Goal: Transaction & Acquisition: Purchase product/service

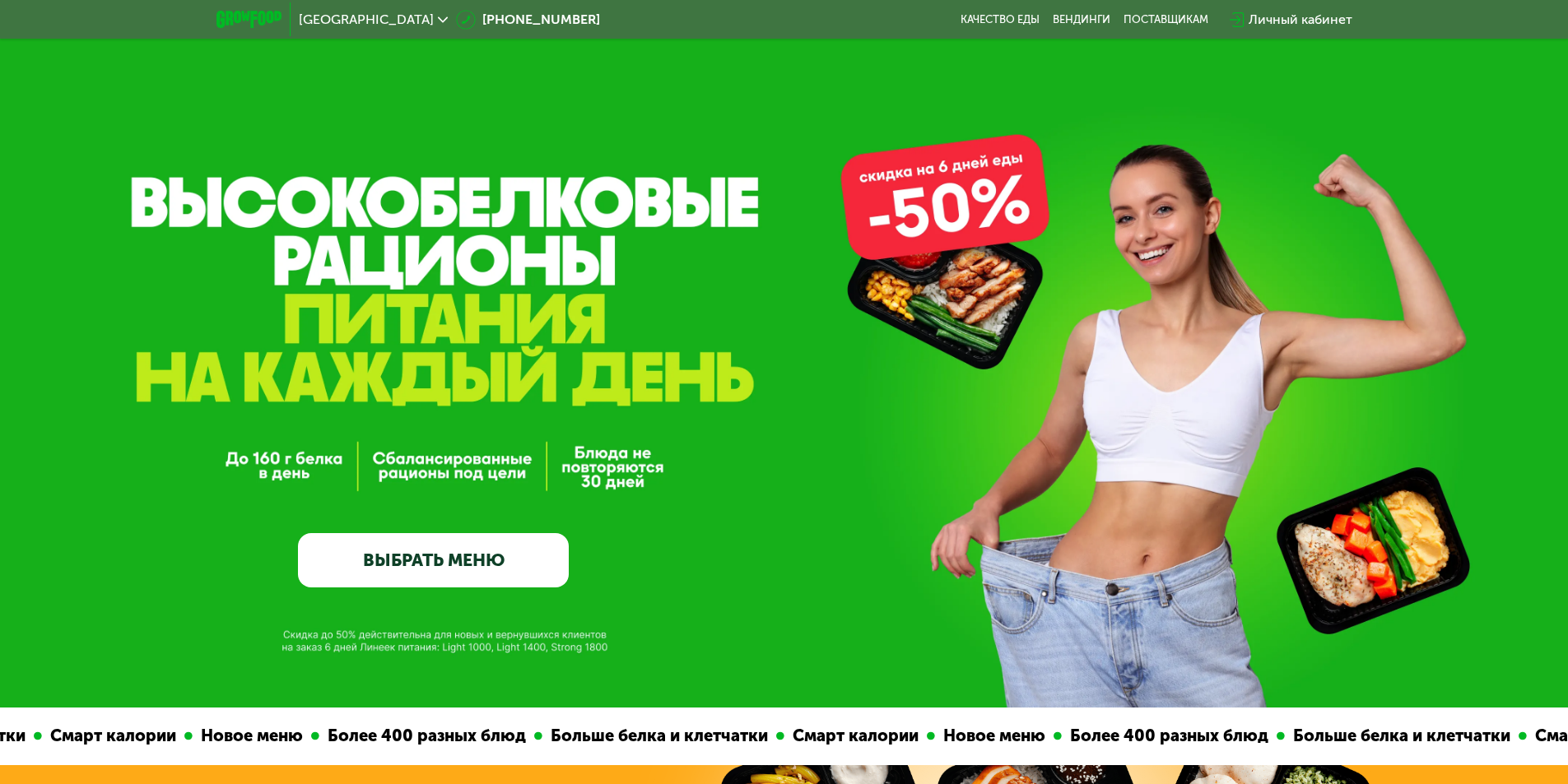
scroll to position [247, 0]
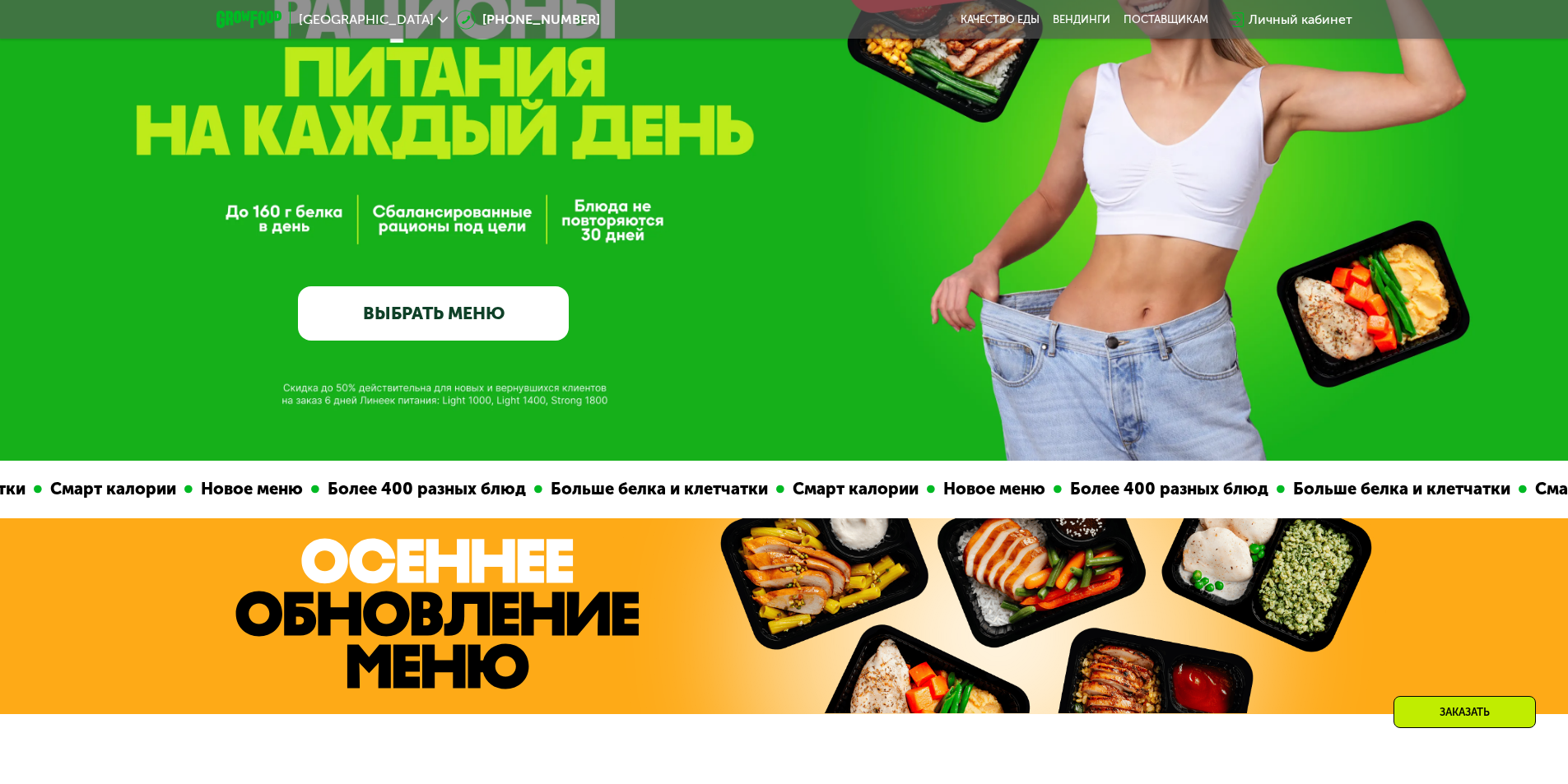
click at [445, 319] on link "ВЫБРАТЬ МЕНЮ" at bounding box center [433, 312] width 271 height 54
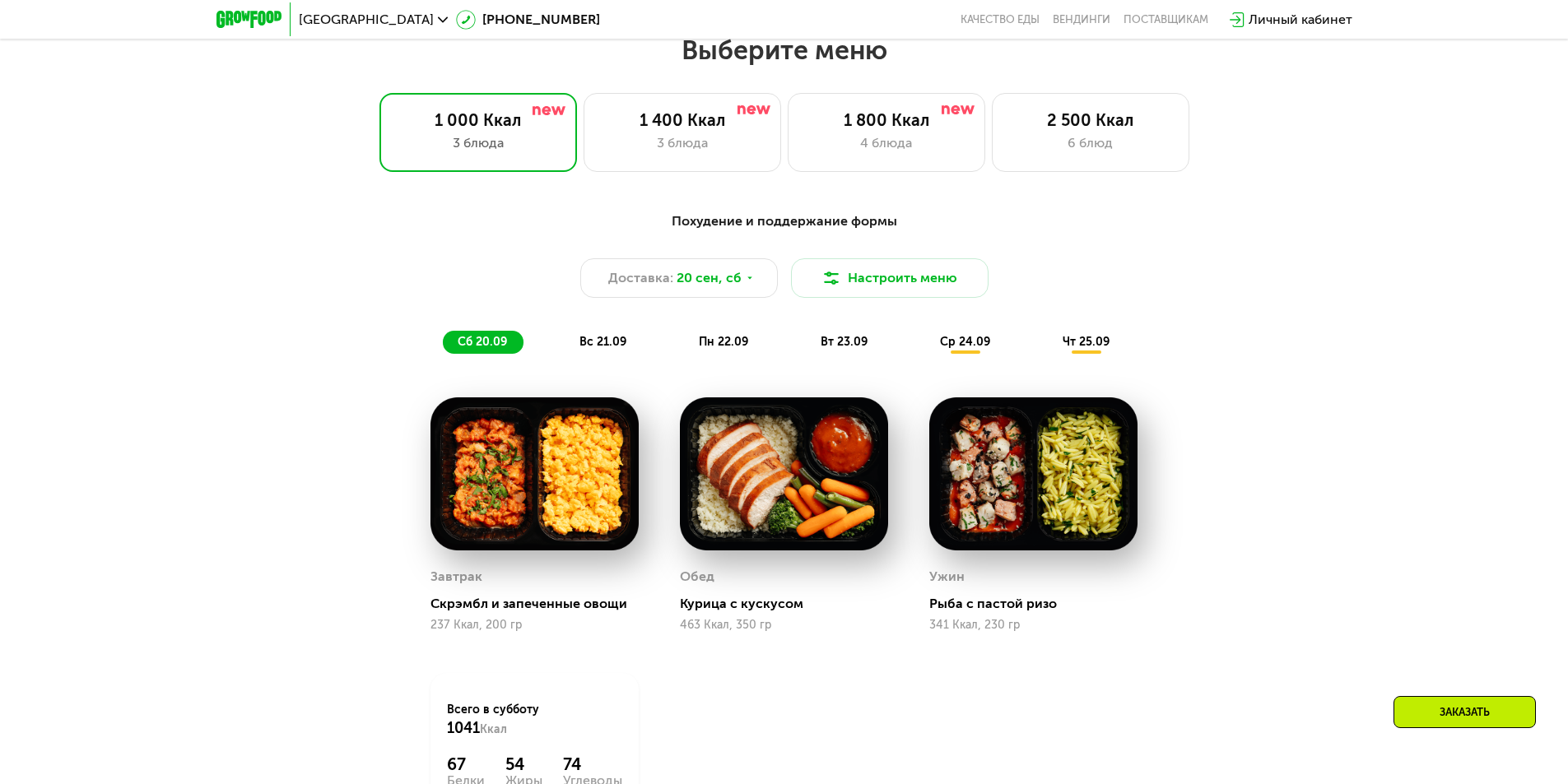
scroll to position [1364, 0]
click at [666, 142] on div "3 блюда" at bounding box center [683, 142] width 163 height 19
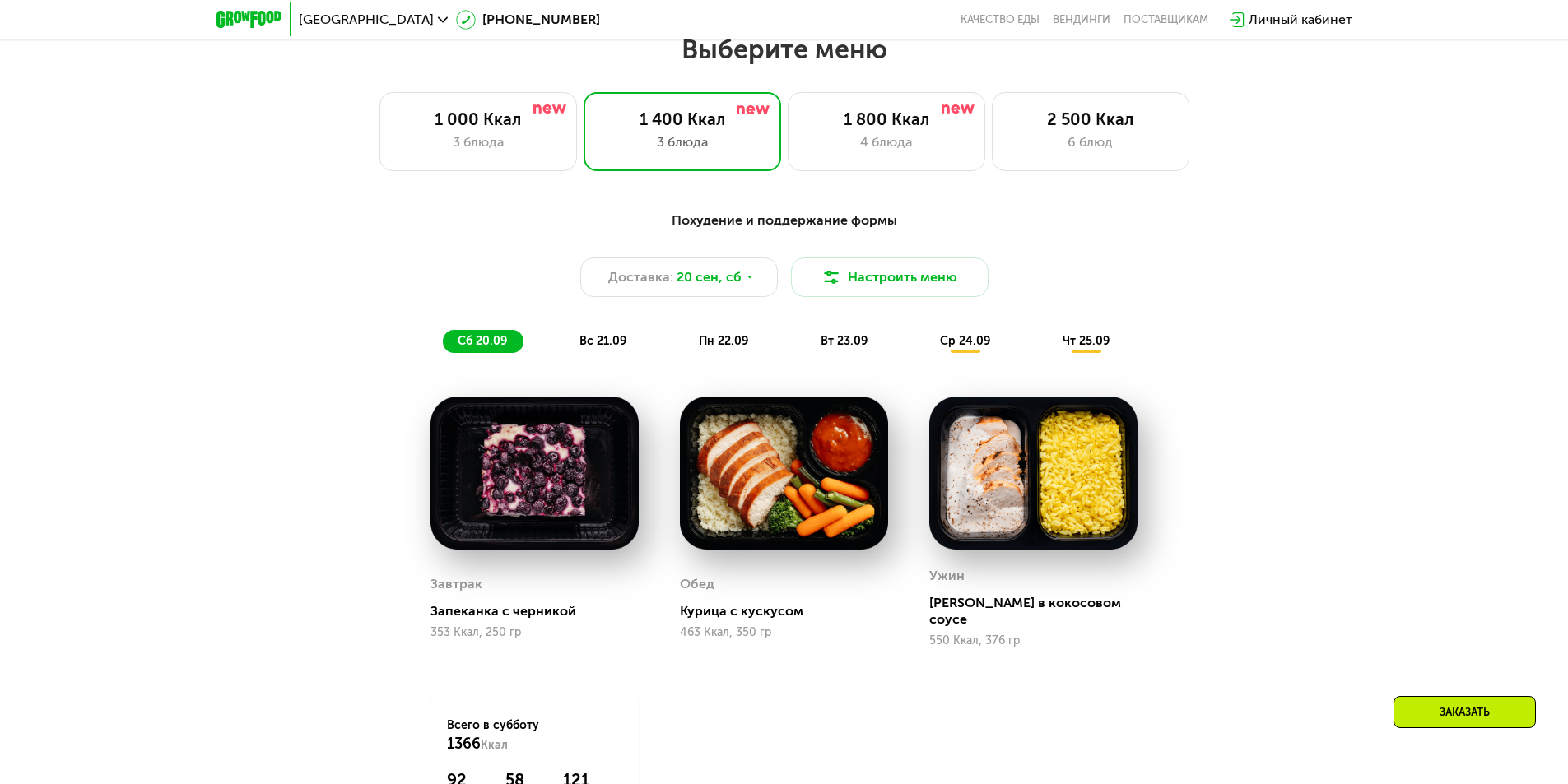
scroll to position [1446, 0]
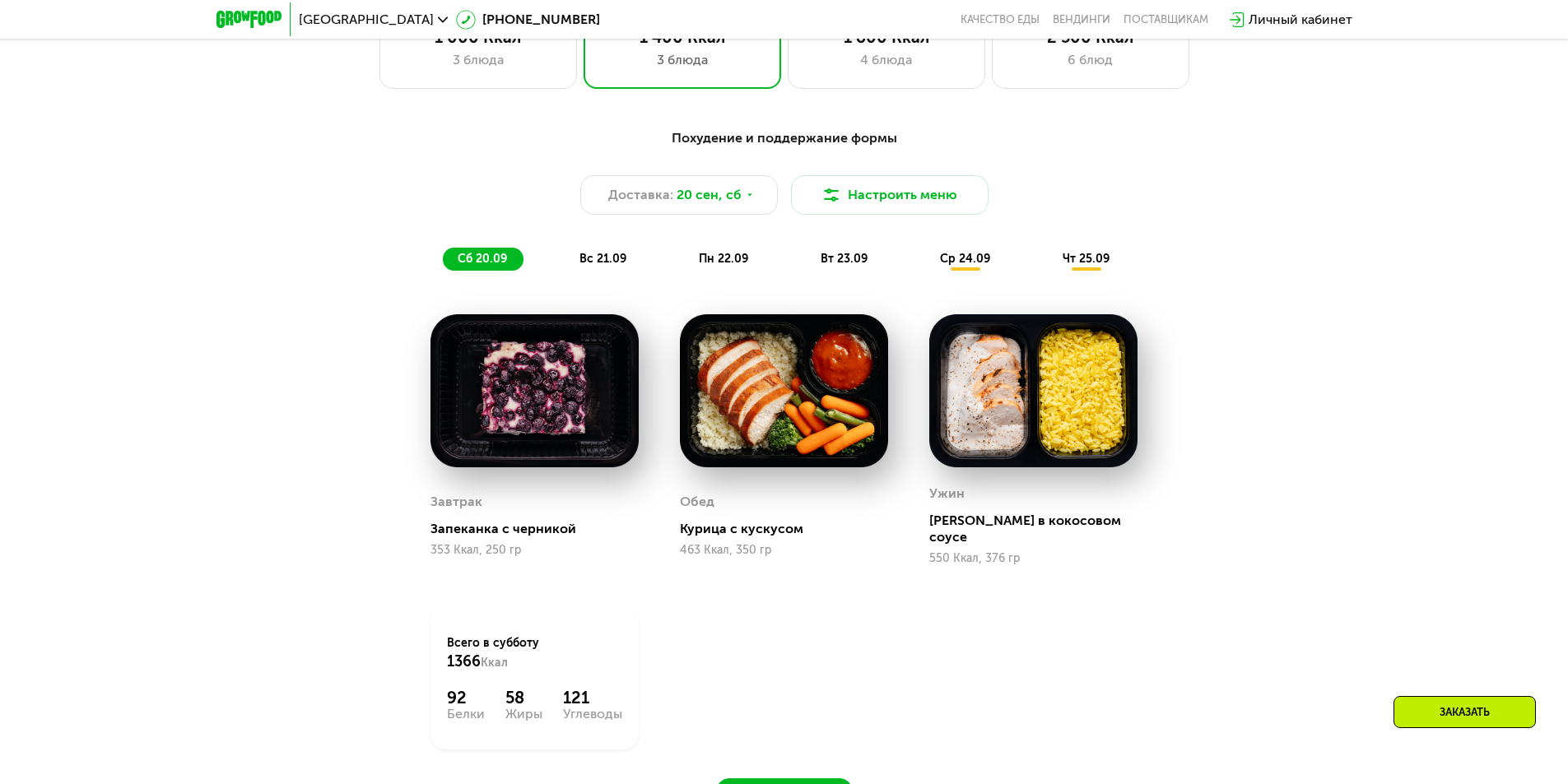
click at [1066, 419] on img at bounding box center [1032, 390] width 208 height 153
click at [593, 265] on span "вс 21.09" at bounding box center [602, 258] width 47 height 14
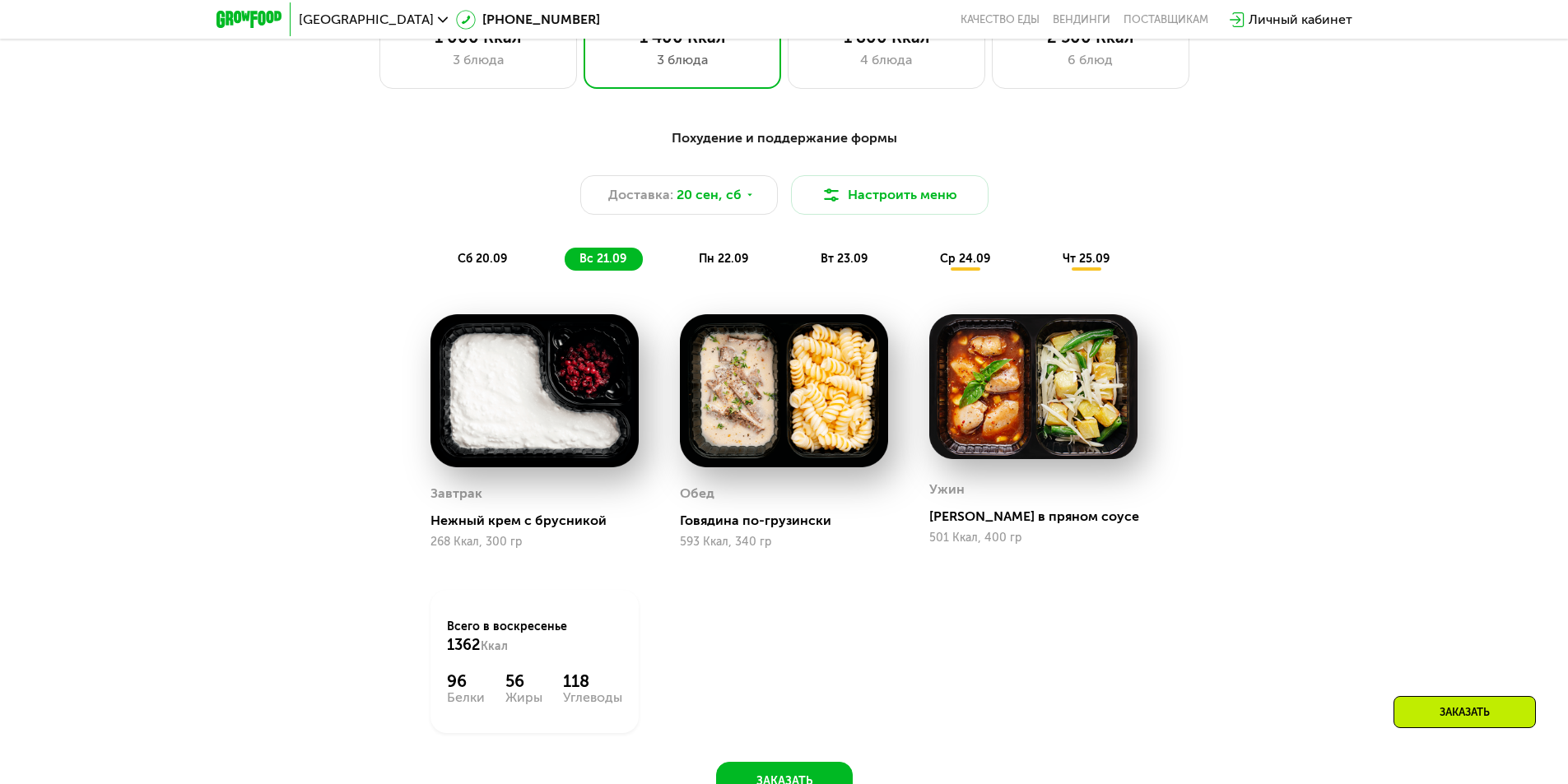
click at [701, 263] on span "пн 22.09" at bounding box center [723, 258] width 50 height 14
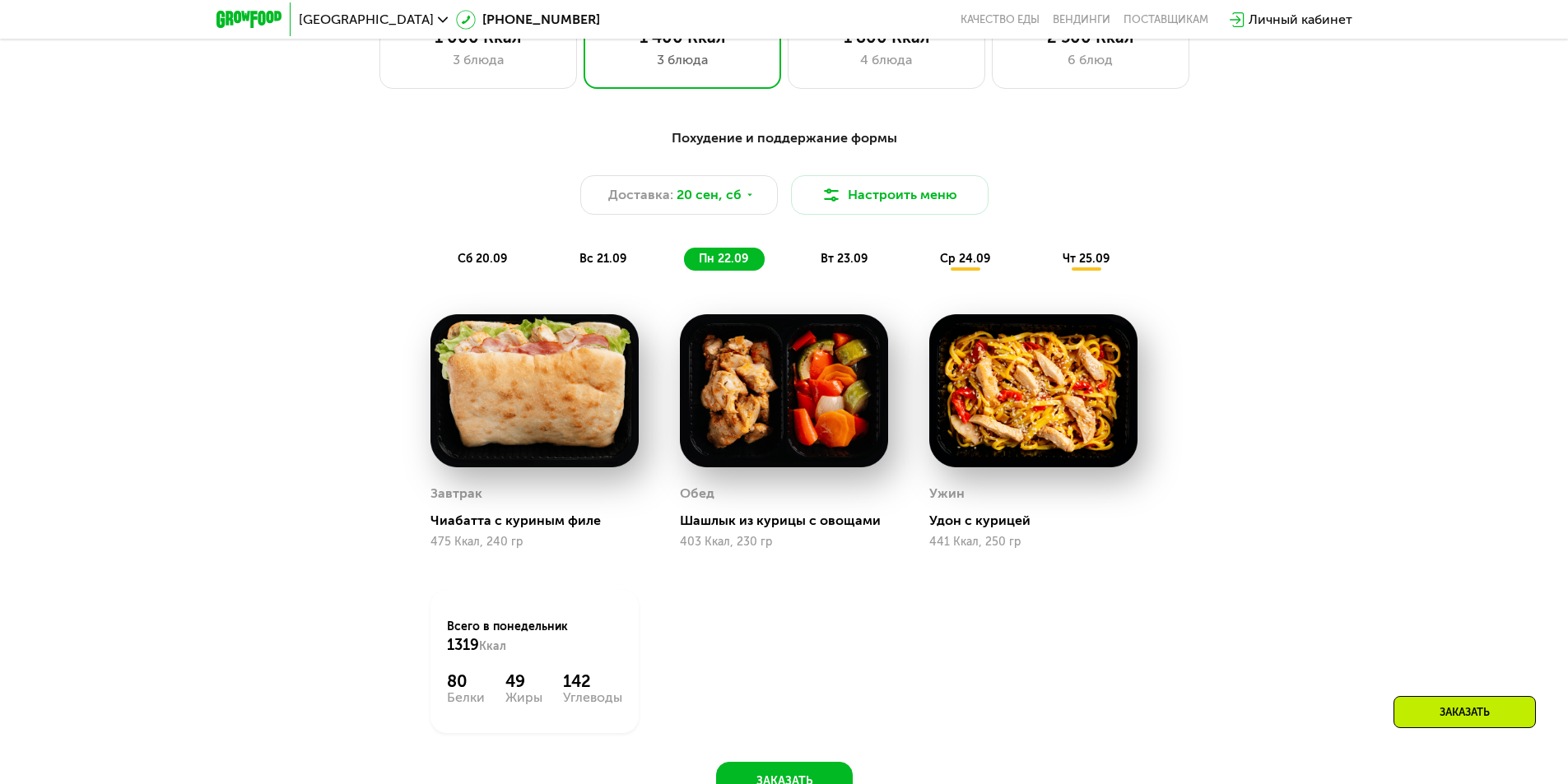
click at [846, 253] on div "вт 23.09" at bounding box center [845, 259] width 78 height 23
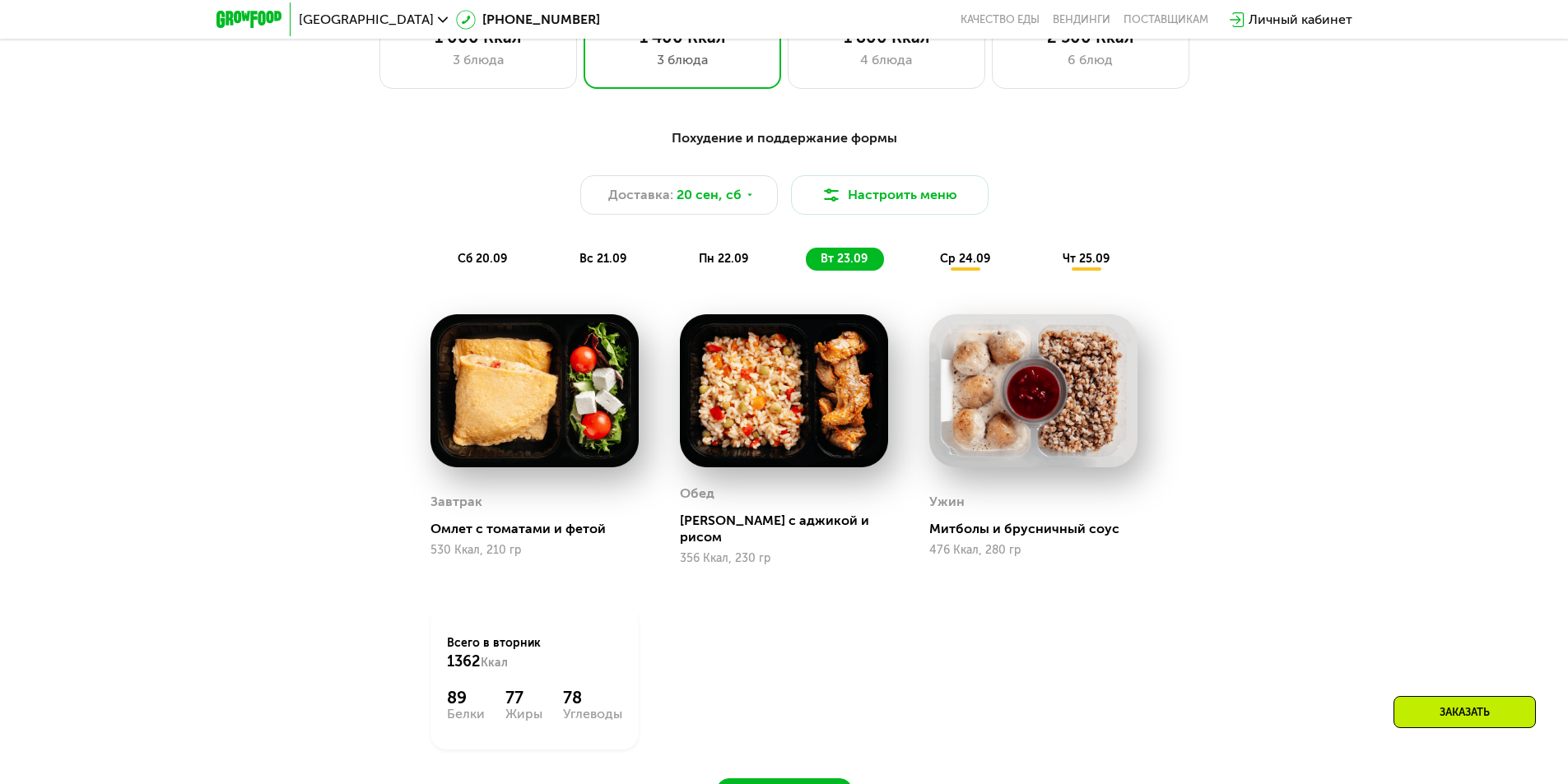
click at [956, 265] on span "ср 24.09" at bounding box center [965, 258] width 50 height 14
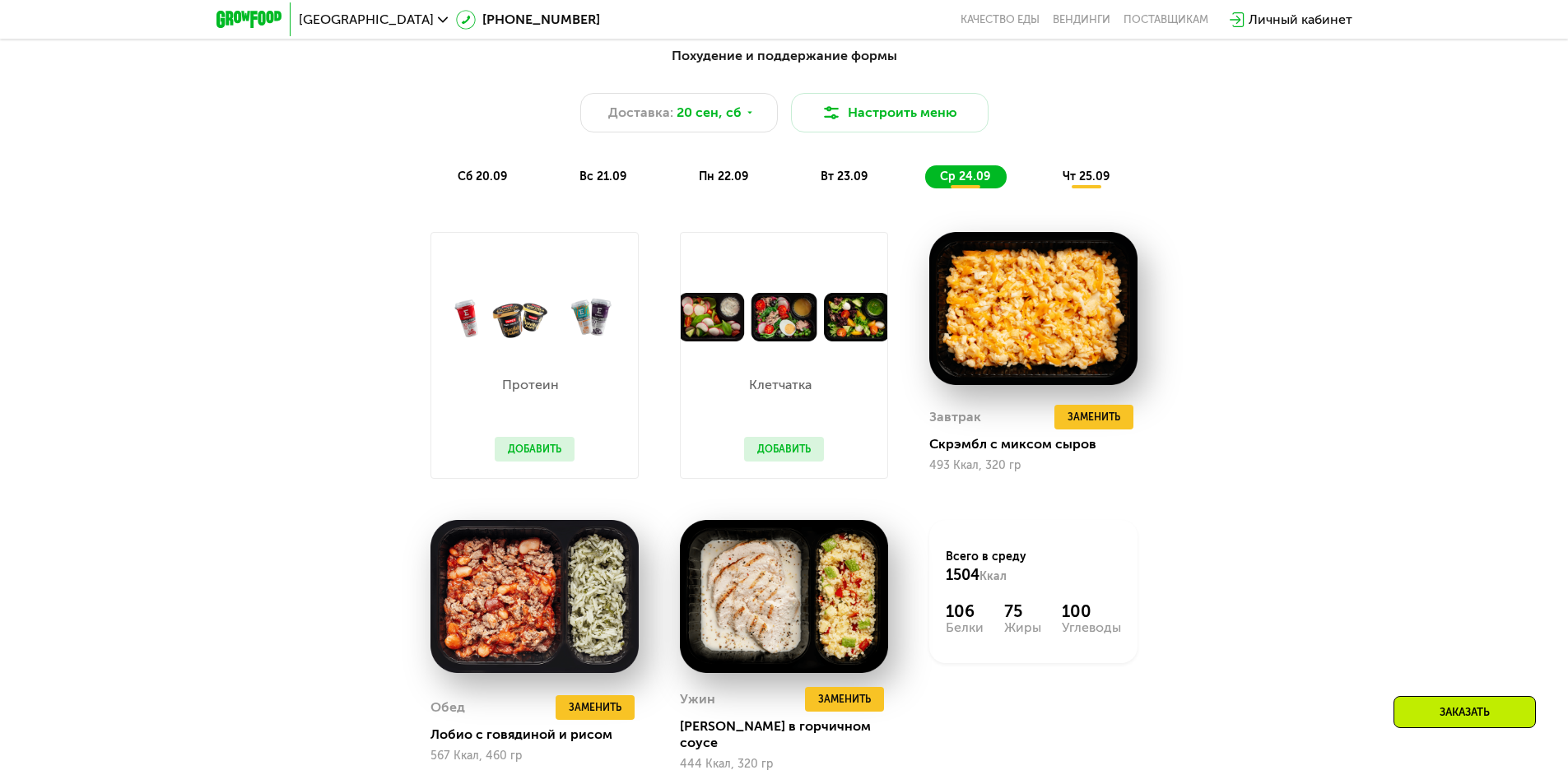
scroll to position [1364, 0]
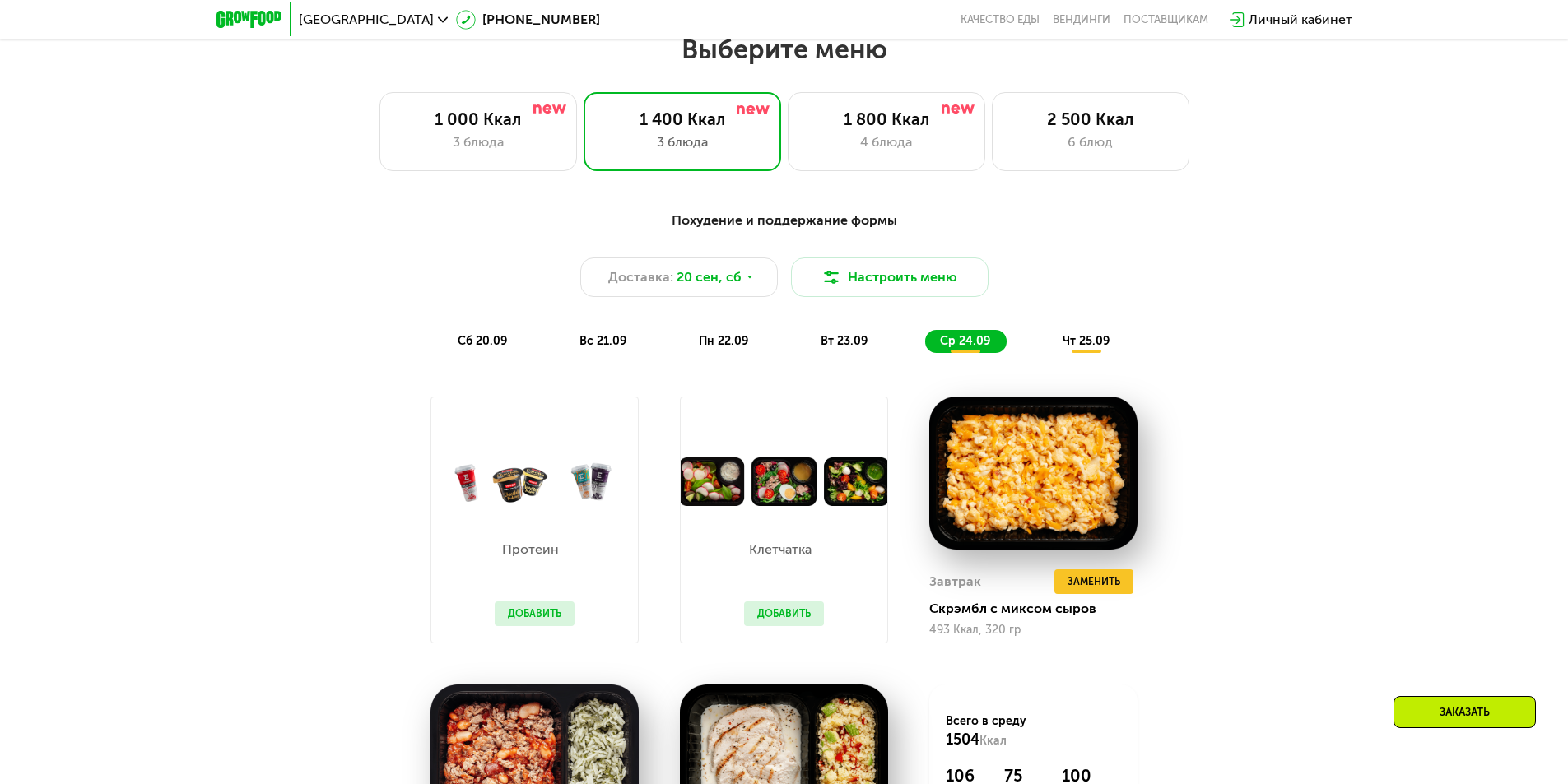
click at [1096, 348] on span "чт 25.09" at bounding box center [1085, 341] width 47 height 14
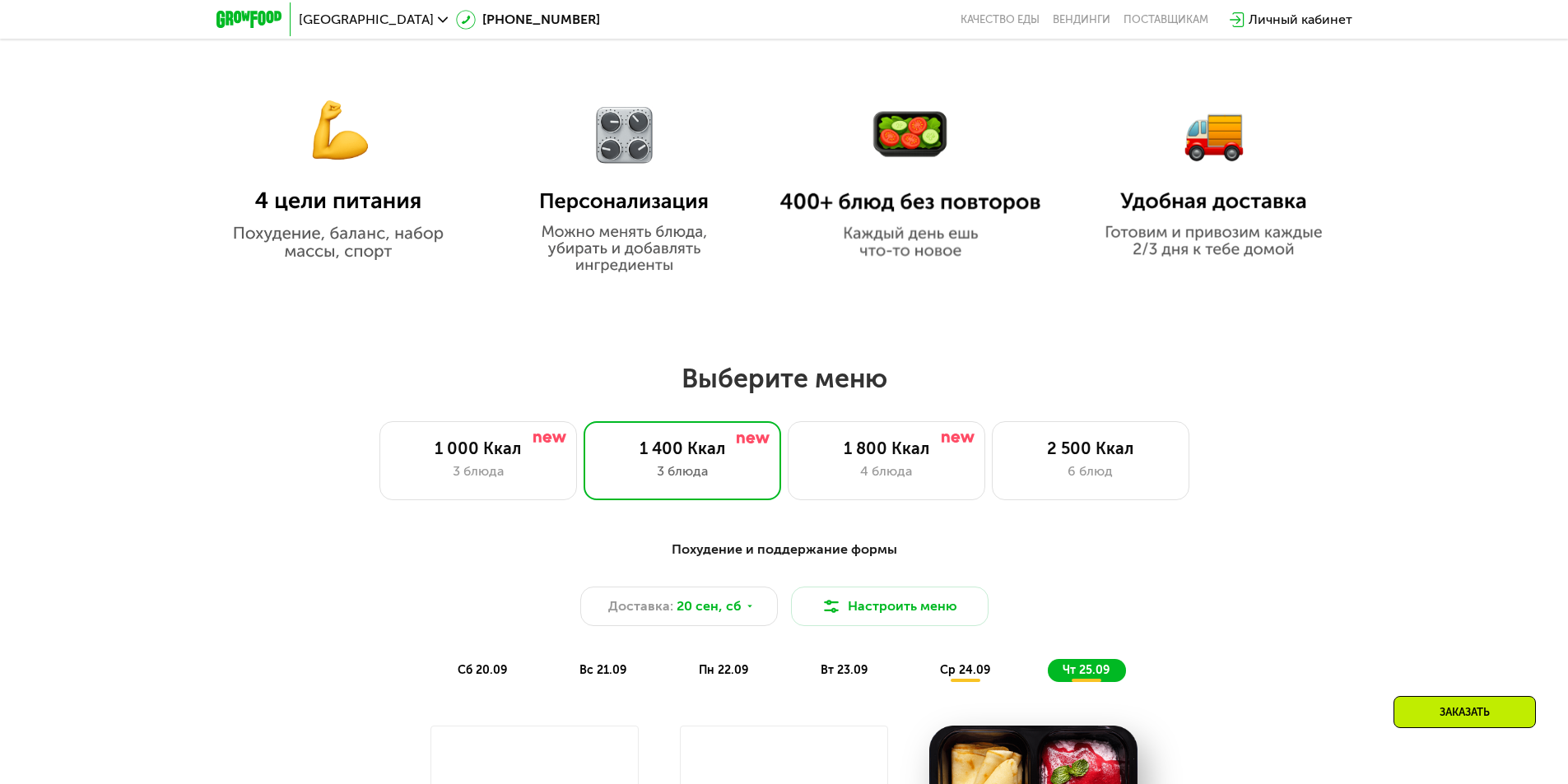
scroll to position [1281, 0]
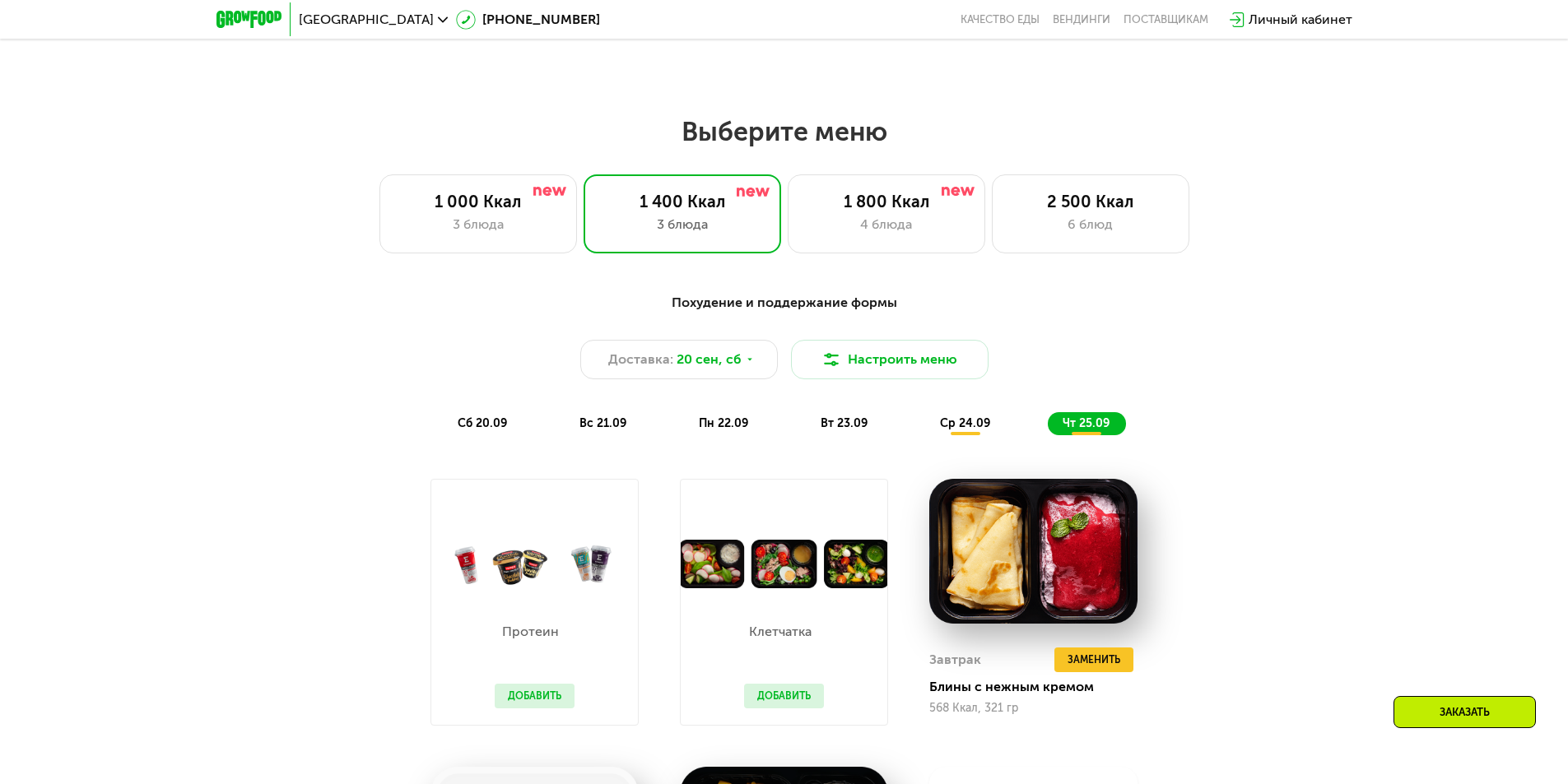
click at [492, 427] on span "сб 20.09" at bounding box center [483, 423] width 50 height 14
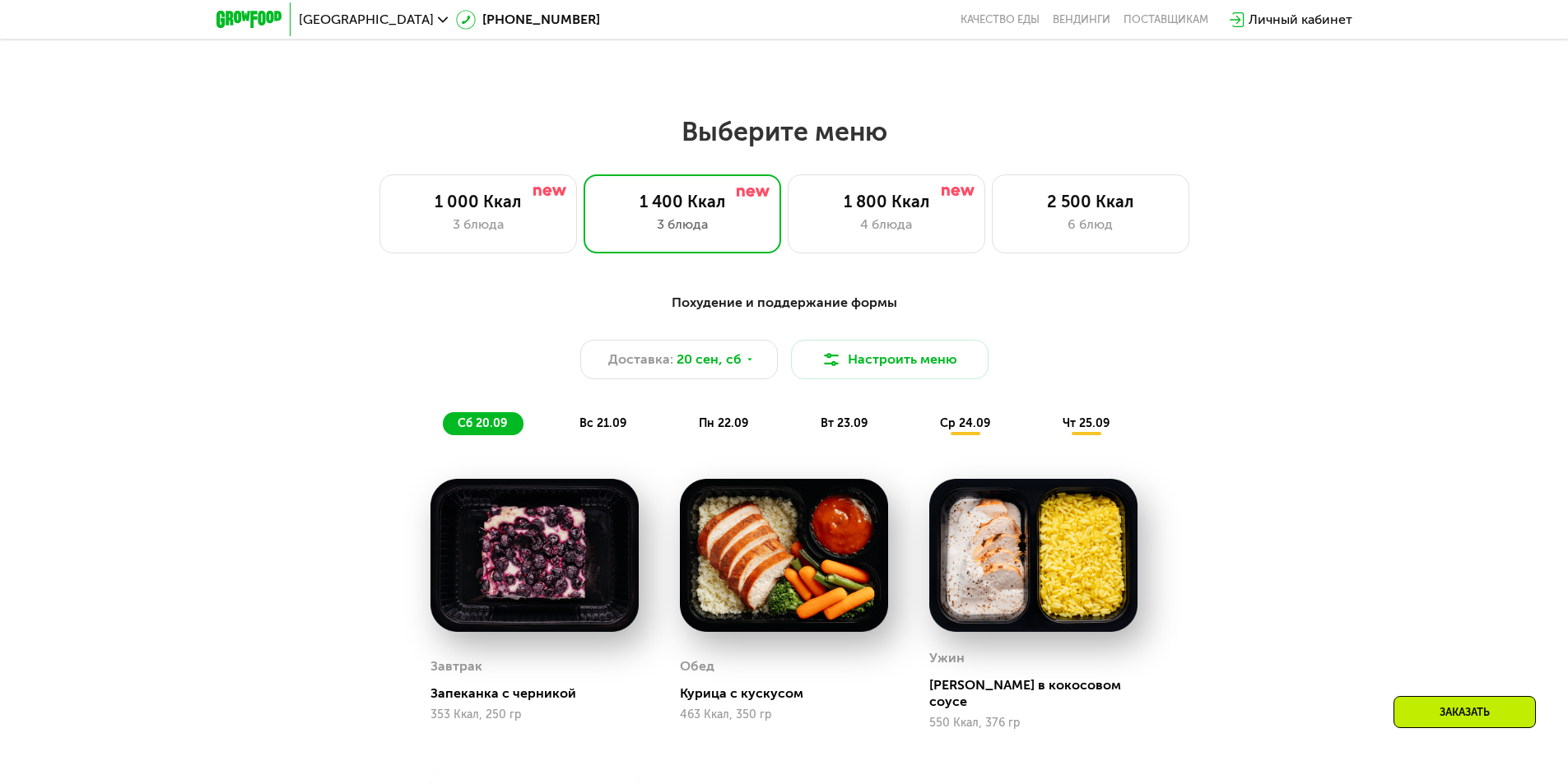
drag, startPoint x: 591, startPoint y: 430, endPoint x: 864, endPoint y: 498, distance: 281.3
click at [591, 430] on span "вс 21.09" at bounding box center [602, 423] width 47 height 14
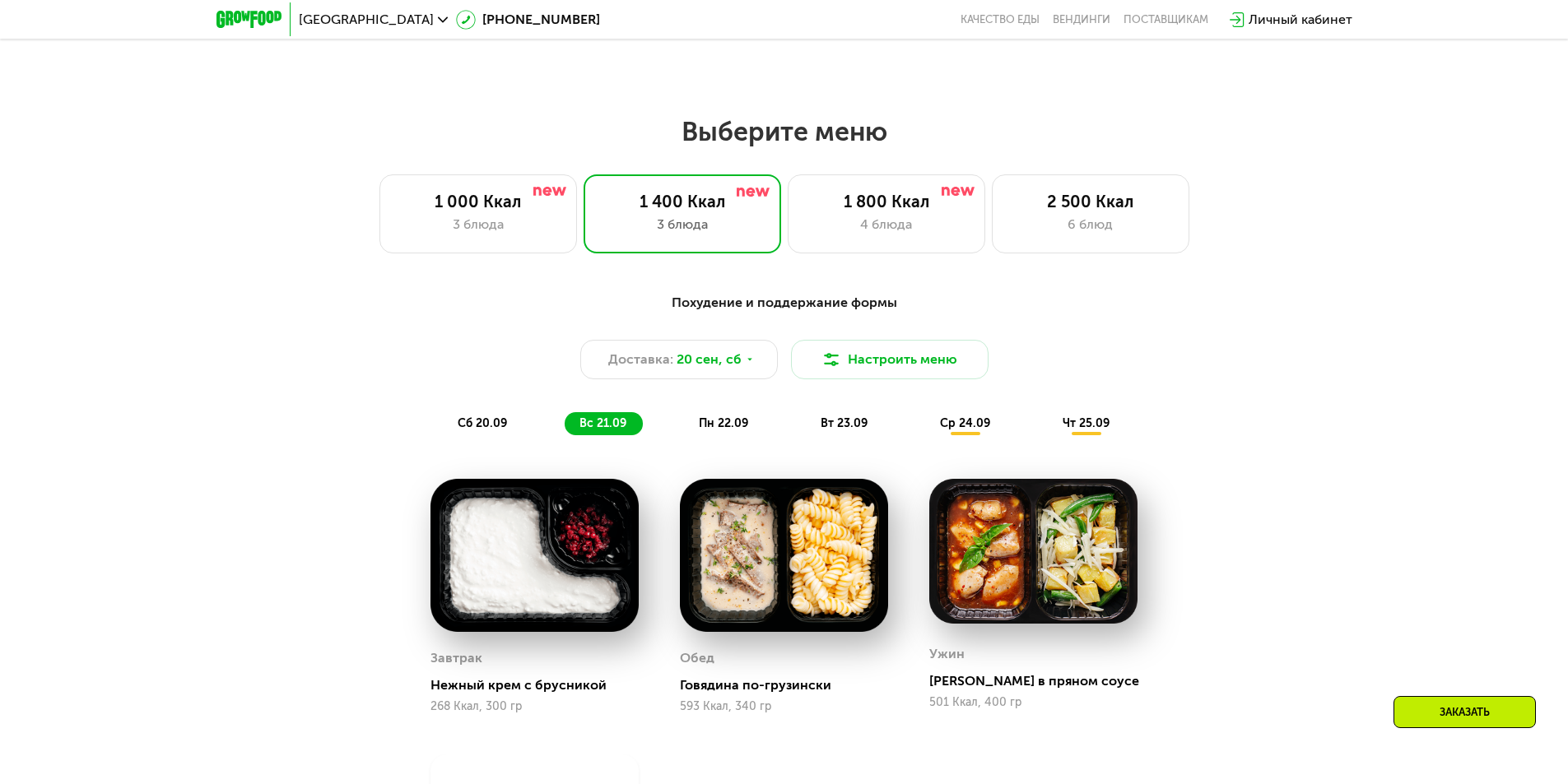
click at [707, 426] on span "пн 22.09" at bounding box center [723, 423] width 50 height 14
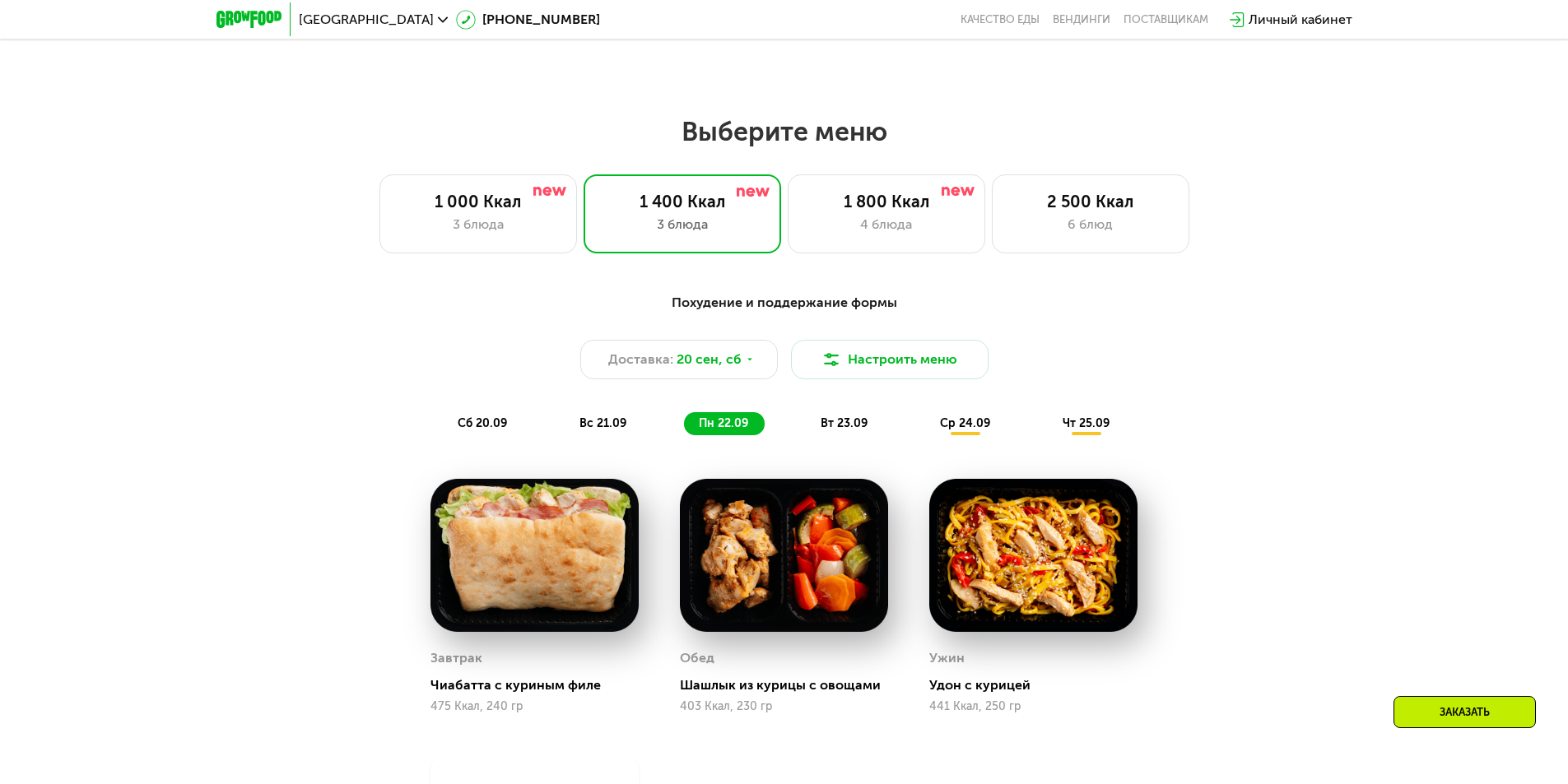
click at [861, 428] on span "вт 23.09" at bounding box center [844, 423] width 47 height 14
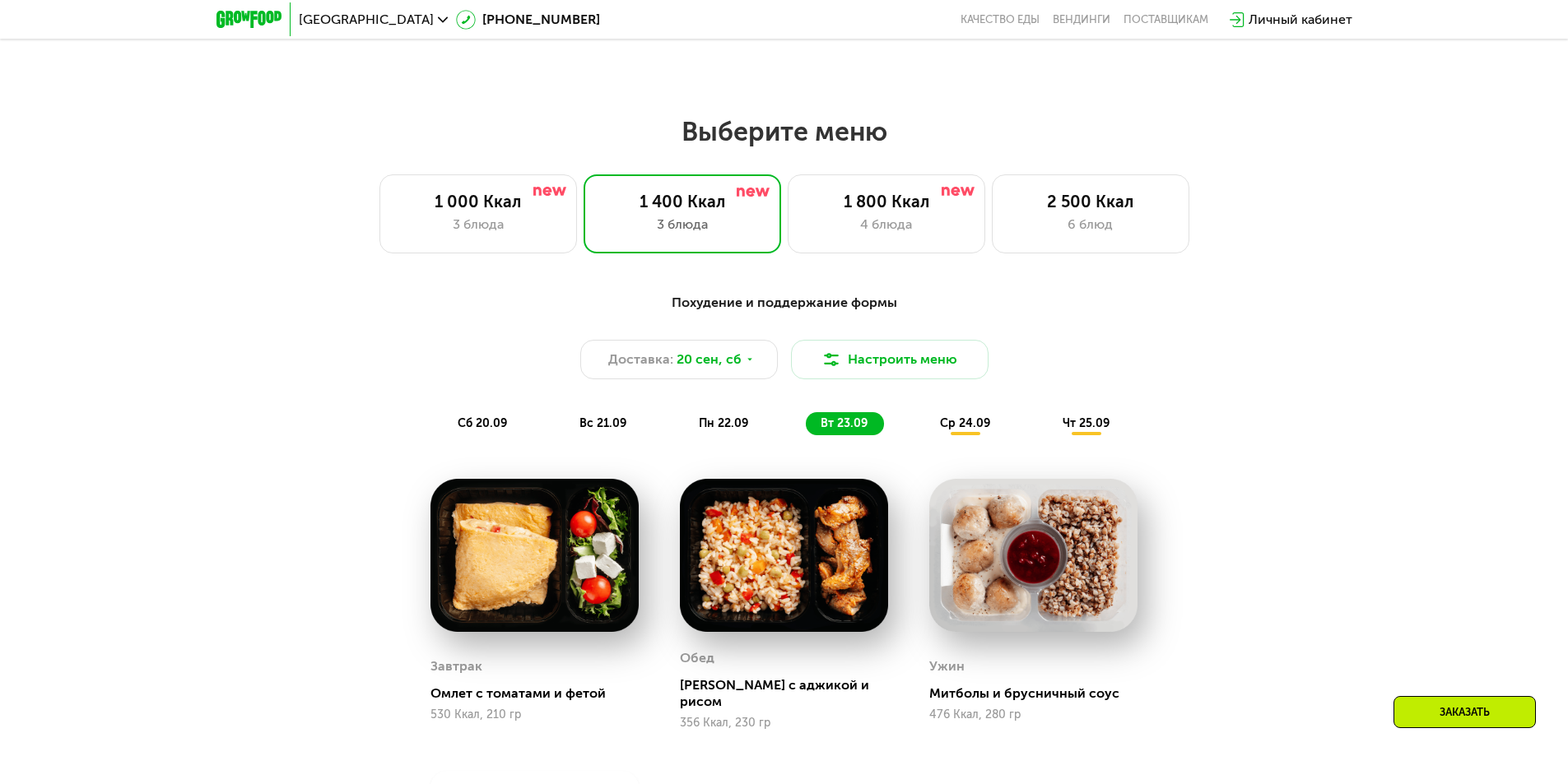
click at [962, 426] on span "ср 24.09" at bounding box center [965, 423] width 50 height 14
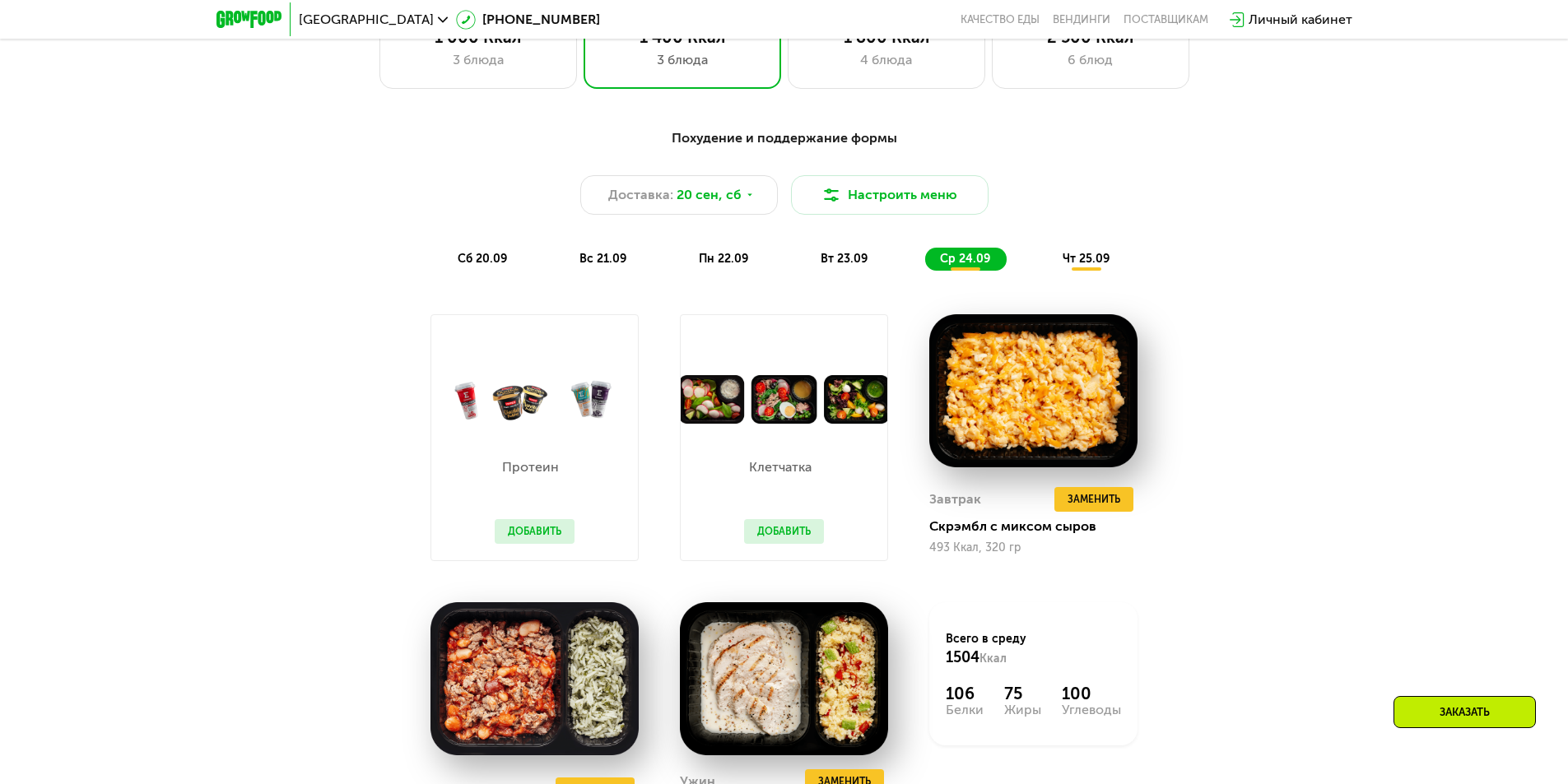
scroll to position [1034, 0]
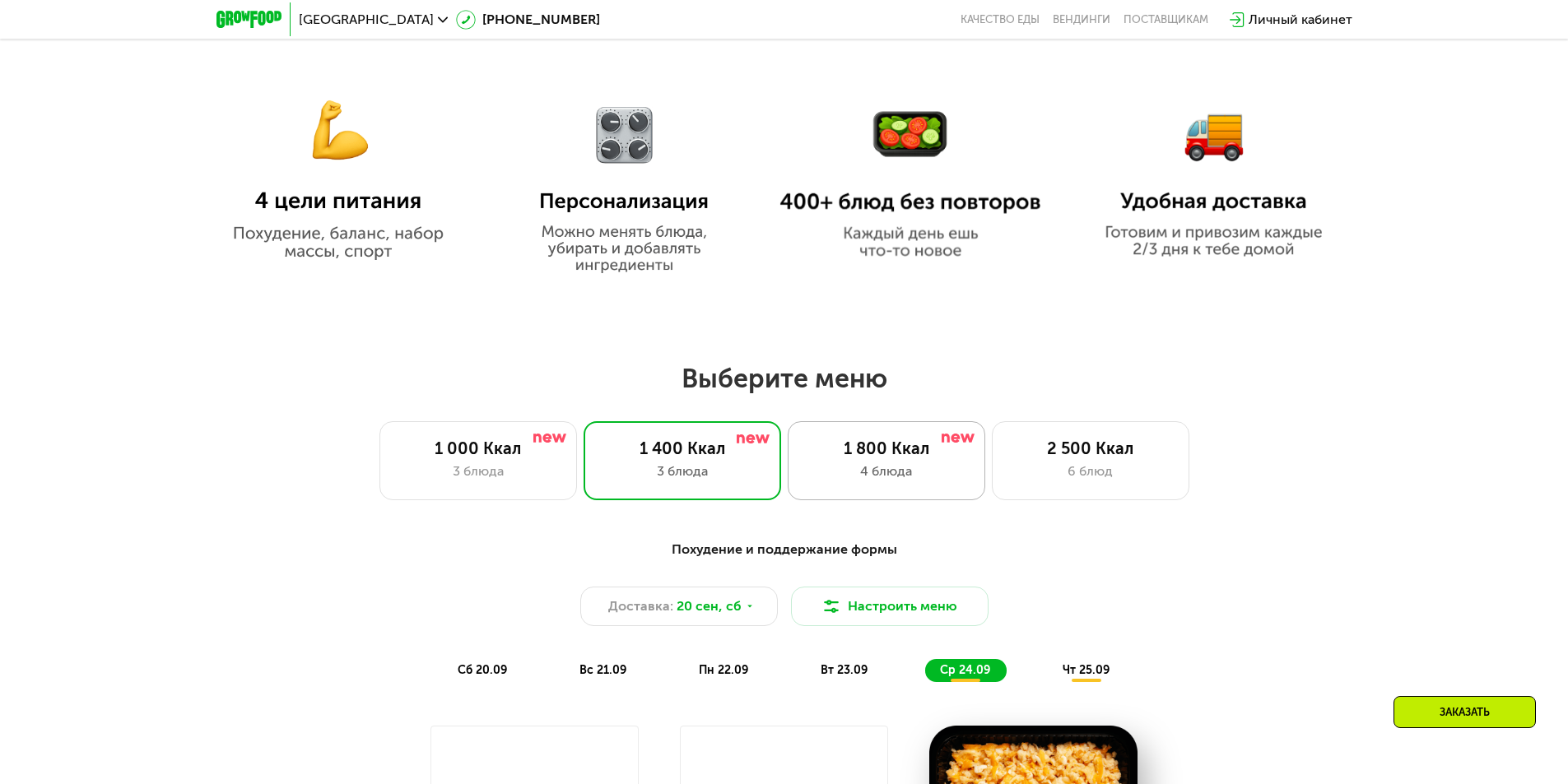
click at [820, 458] on div "1 800 Ккал" at bounding box center [886, 448] width 163 height 19
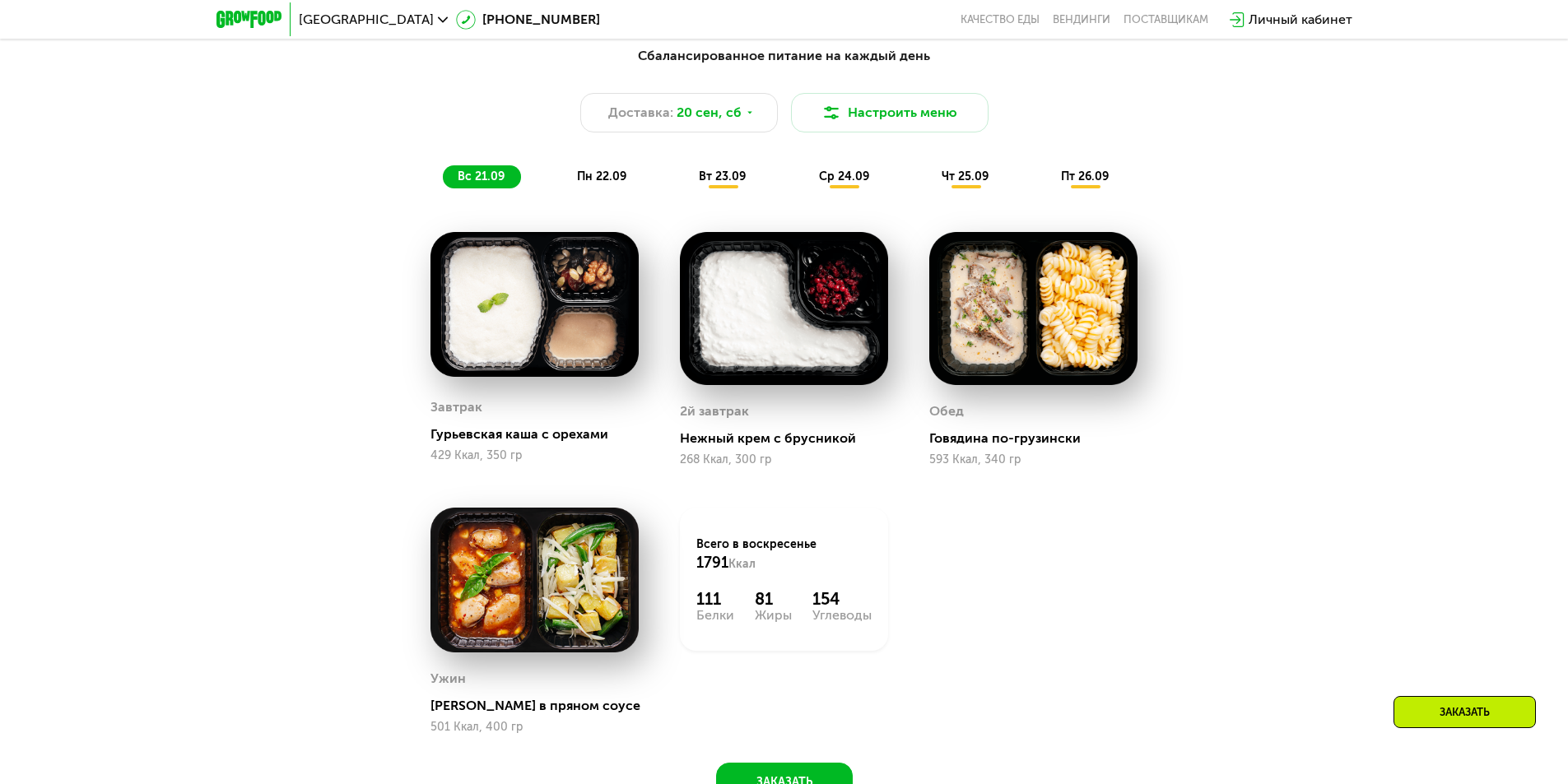
scroll to position [1117, 0]
